Goal: Obtain resource: Download file/media

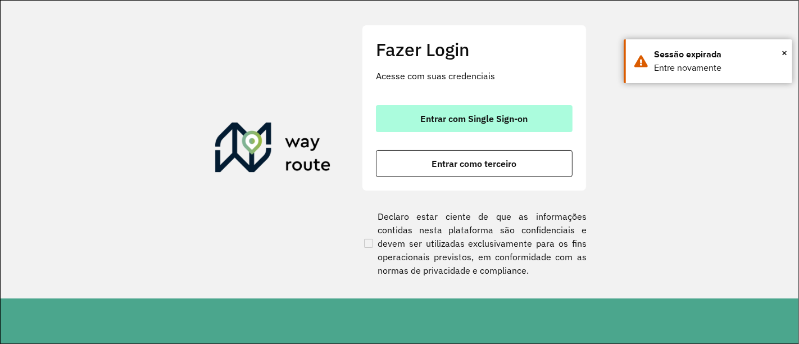
click at [458, 122] on span "Entrar com Single Sign-on" at bounding box center [474, 118] width 107 height 9
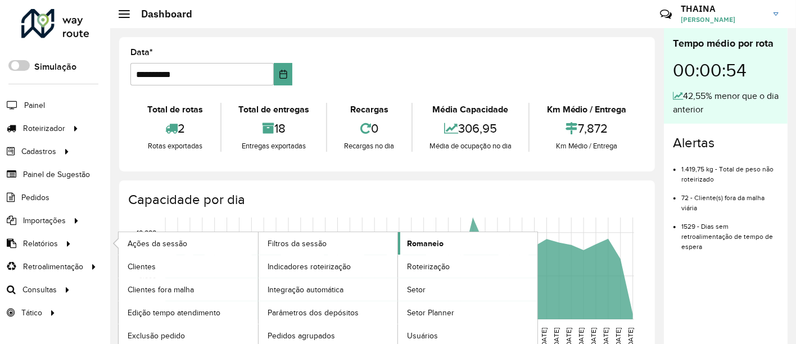
click at [444, 238] on link "Romaneio" at bounding box center [467, 243] width 139 height 22
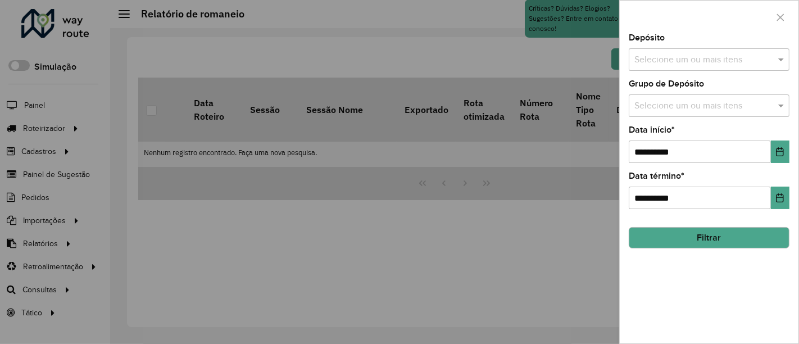
click at [666, 39] on div "Depósito Selecione um ou mais itens" at bounding box center [709, 52] width 161 height 37
click at [667, 61] on input "text" at bounding box center [704, 59] width 144 height 13
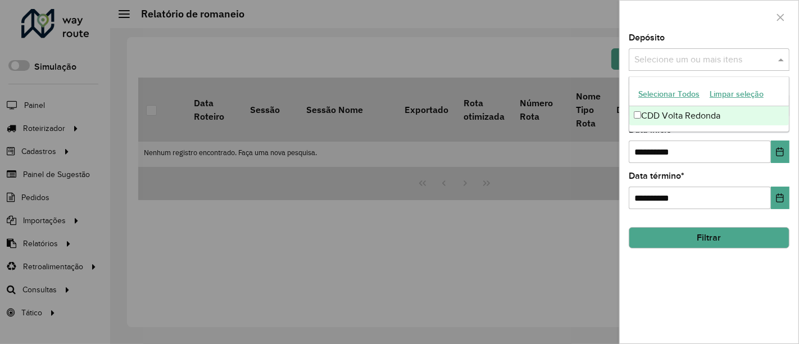
click at [652, 107] on div "CDD Volta Redonda" at bounding box center [710, 115] width 160 height 19
click at [719, 132] on div "**********" at bounding box center [709, 144] width 161 height 37
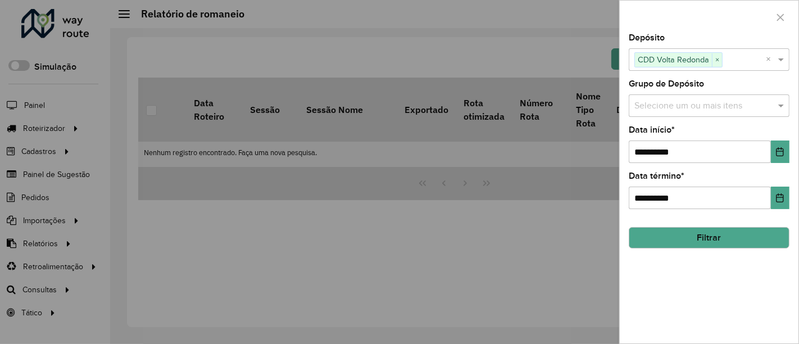
click at [689, 111] on input "text" at bounding box center [704, 105] width 144 height 13
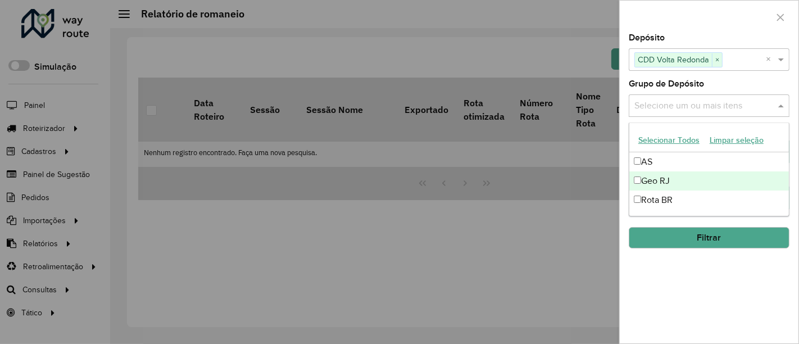
click at [644, 183] on div "Geo RJ" at bounding box center [710, 180] width 160 height 19
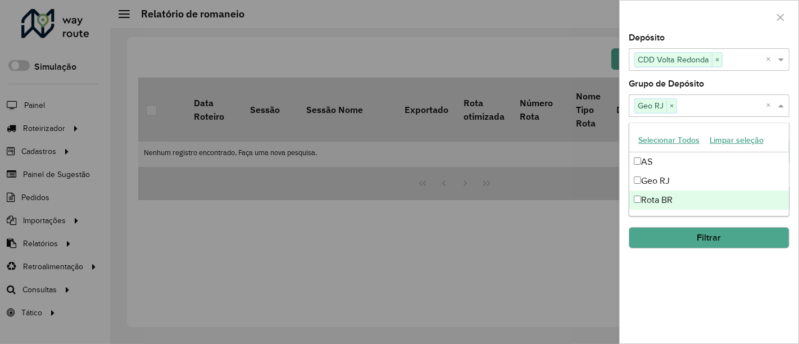
click at [716, 283] on div "**********" at bounding box center [709, 189] width 179 height 310
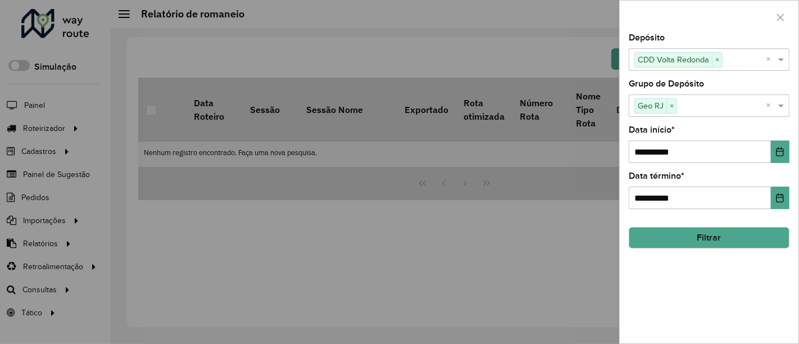
click at [706, 243] on button "Filtrar" at bounding box center [709, 237] width 161 height 21
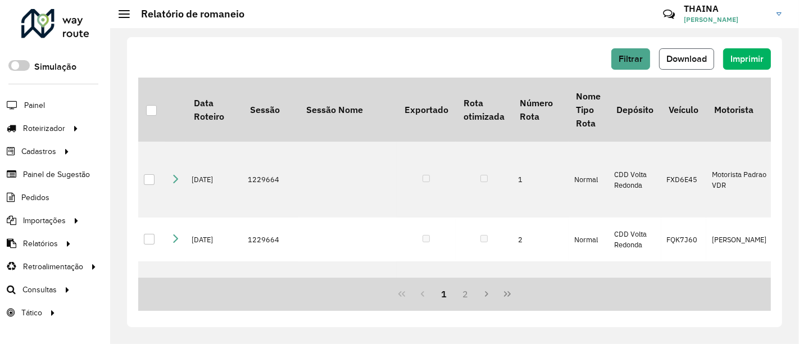
click at [686, 61] on span "Download" at bounding box center [687, 59] width 40 height 10
